Goal: Task Accomplishment & Management: Use online tool/utility

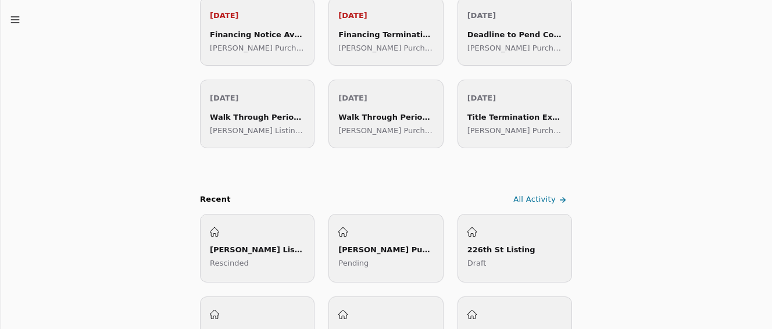
scroll to position [58, 0]
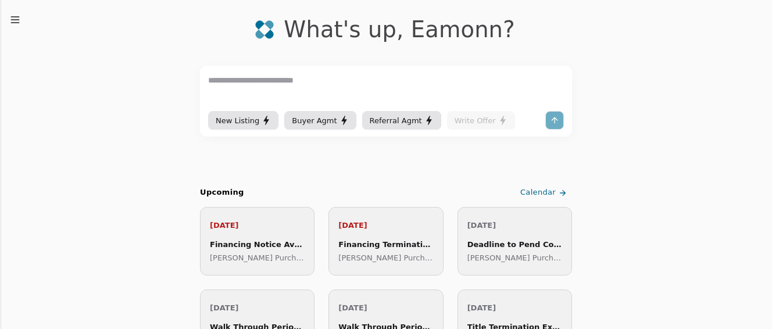
click at [14, 23] on line "button" at bounding box center [15, 23] width 8 height 0
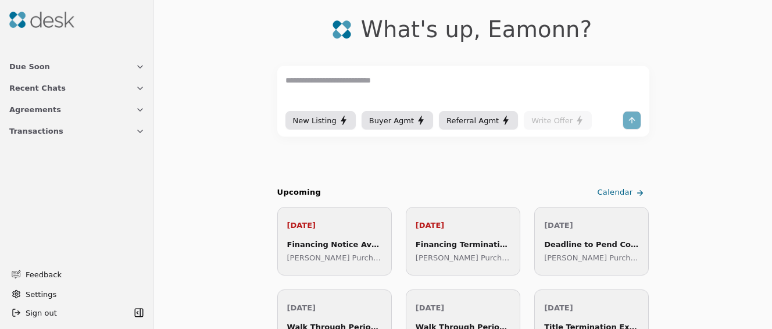
click at [142, 134] on icon "button" at bounding box center [140, 131] width 9 height 9
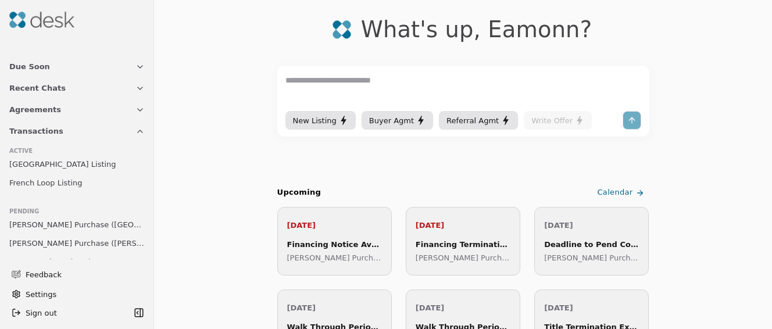
click at [136, 111] on icon "button" at bounding box center [140, 109] width 9 height 9
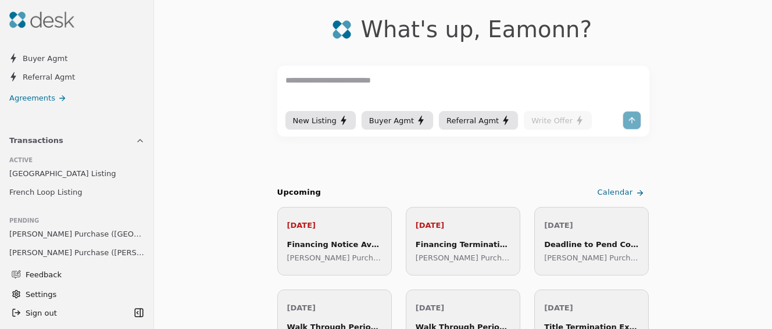
scroll to position [116, 0]
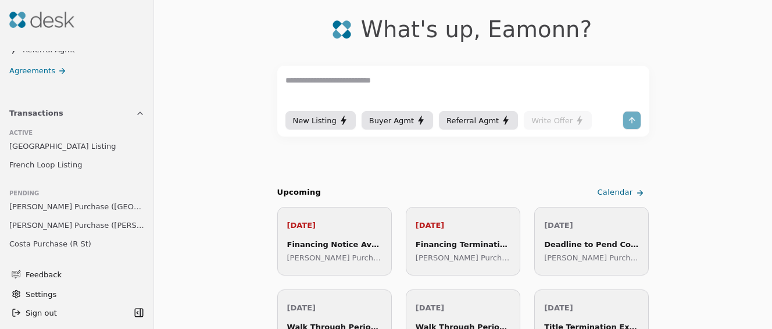
click at [45, 225] on span "[PERSON_NAME] Purchase ([PERSON_NAME][GEOGRAPHIC_DATA])" at bounding box center [77, 225] width 136 height 12
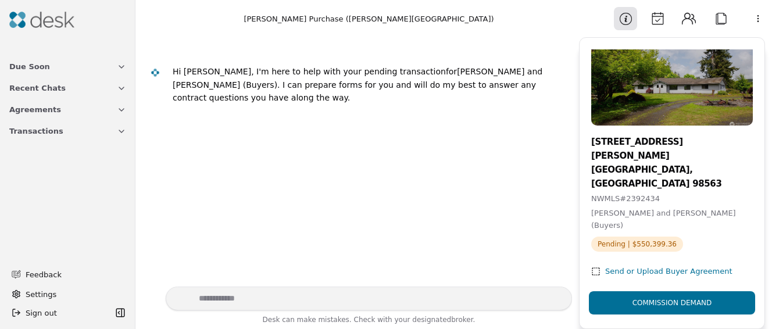
scroll to position [41, 0]
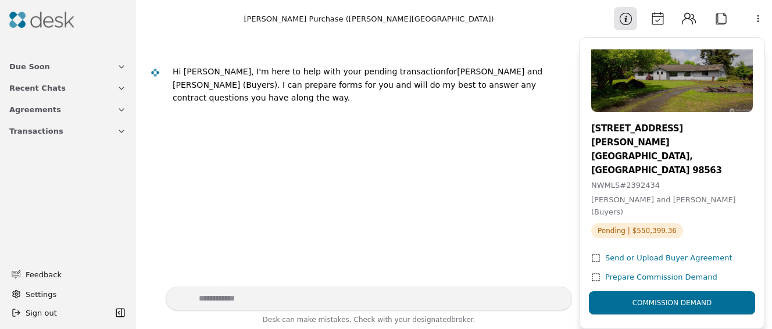
click at [688, 272] on div "Prepare Commission Demand" at bounding box center [662, 278] width 112 height 12
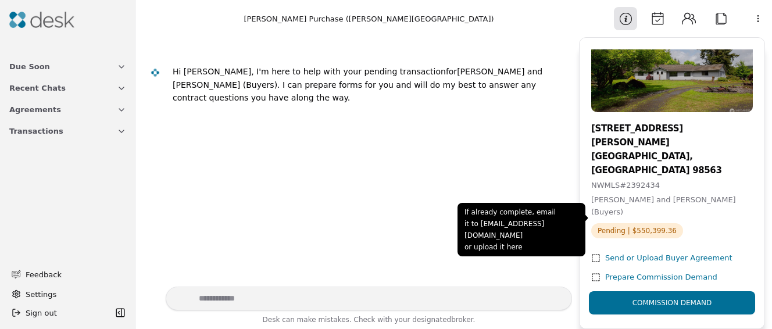
click at [704, 252] on div "Send or Upload Buyer Agreement" at bounding box center [669, 258] width 127 height 12
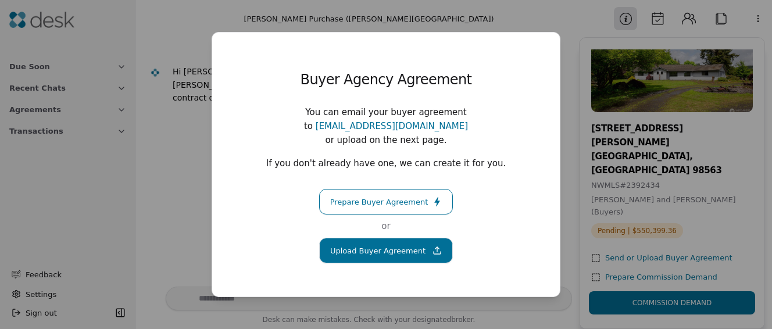
click at [577, 97] on div "Buyer Agency Agreement You can email your buyer agreement to [EMAIL_ADDRESS][DO…" at bounding box center [386, 164] width 772 height 329
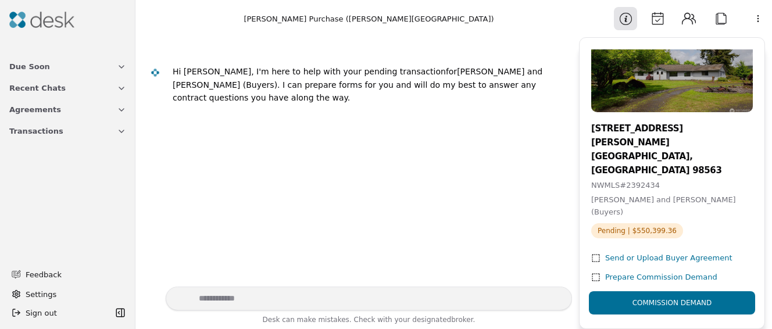
click at [120, 133] on icon "button" at bounding box center [121, 131] width 9 height 9
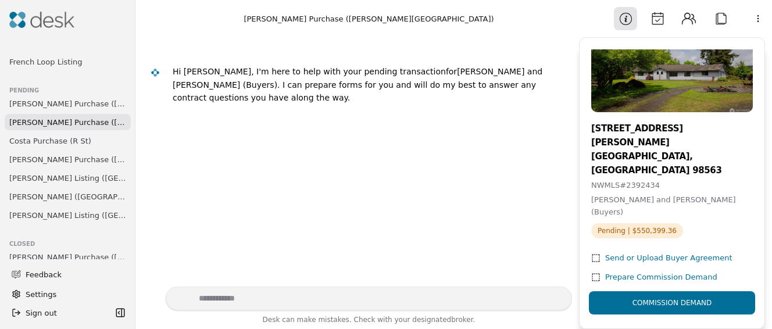
scroll to position [174, 0]
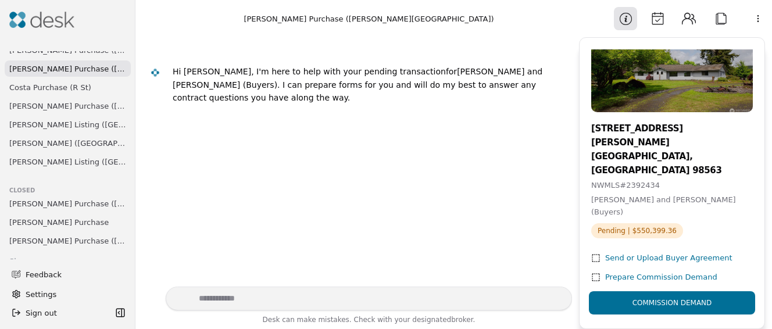
click at [51, 141] on span "[PERSON_NAME] ([GEOGRAPHIC_DATA])" at bounding box center [67, 143] width 117 height 12
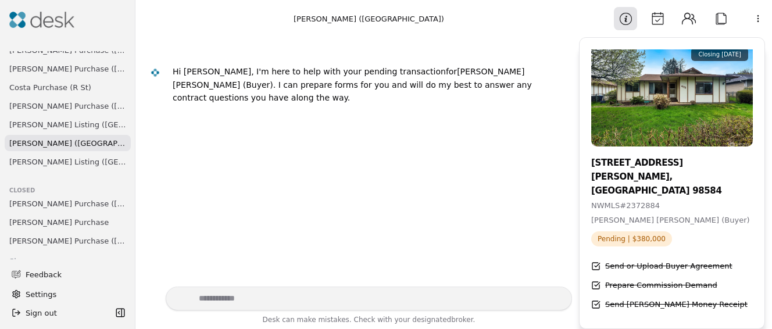
scroll to position [8, 0]
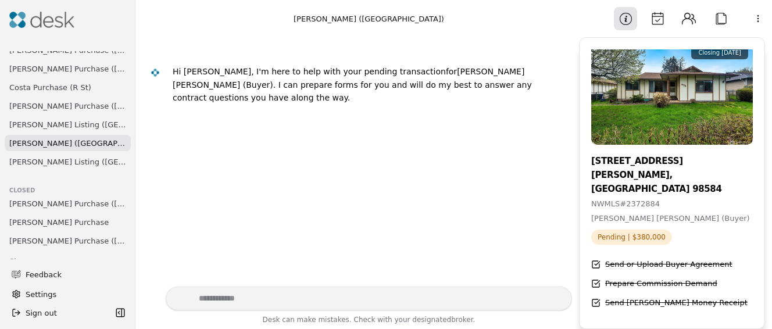
click at [69, 161] on span "[PERSON_NAME] Listing ([GEOGRAPHIC_DATA])" at bounding box center [67, 162] width 117 height 12
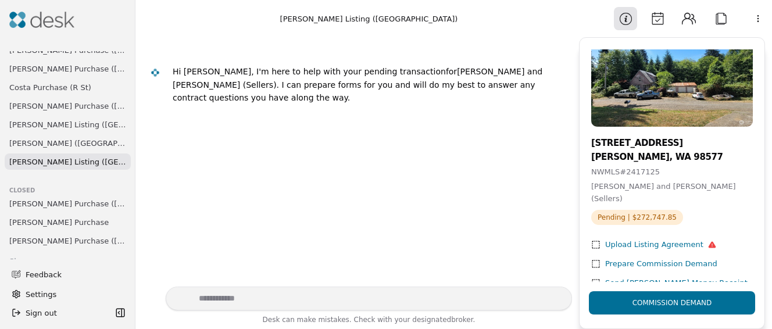
scroll to position [41, 0]
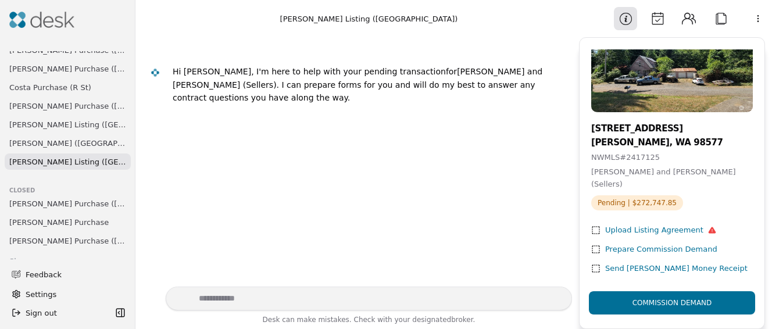
click at [56, 143] on span "[PERSON_NAME] ([GEOGRAPHIC_DATA])" at bounding box center [67, 143] width 117 height 12
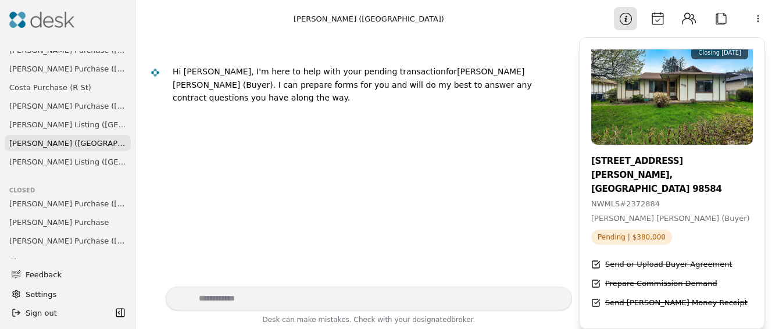
click at [52, 127] on span "[PERSON_NAME] Listing ([GEOGRAPHIC_DATA])" at bounding box center [67, 125] width 117 height 12
